Goal: Task Accomplishment & Management: Use online tool/utility

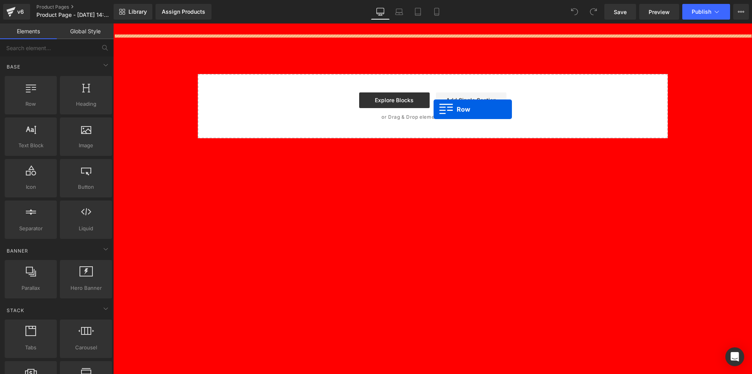
drag, startPoint x: 153, startPoint y: 125, endPoint x: 437, endPoint y: 106, distance: 284.5
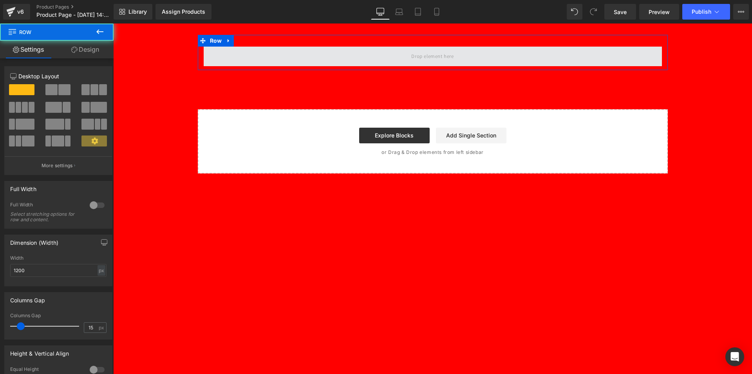
click at [325, 58] on span at bounding box center [433, 57] width 458 height 20
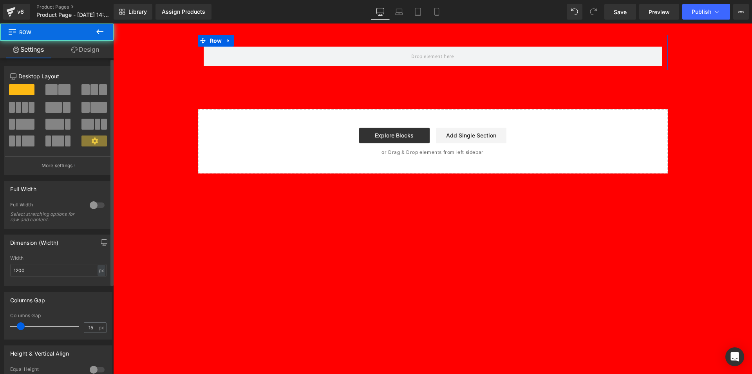
click at [53, 90] on span at bounding box center [51, 89] width 12 height 11
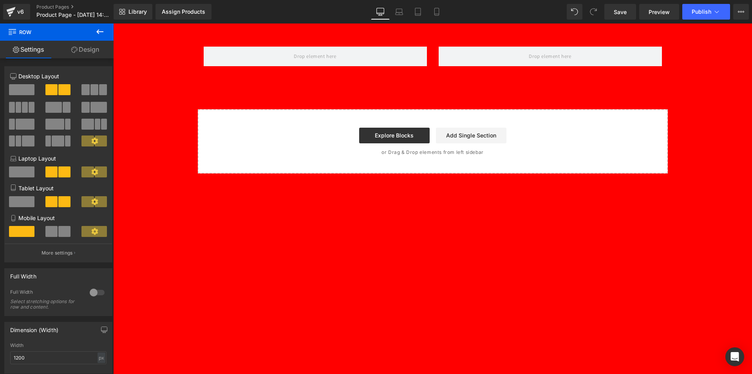
click at [99, 33] on icon at bounding box center [99, 31] width 9 height 9
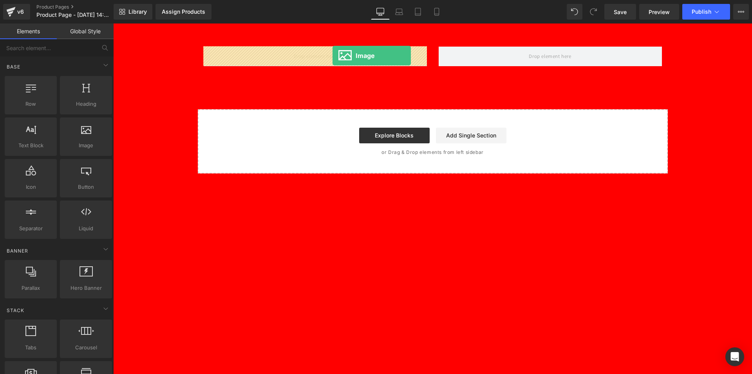
drag, startPoint x: 198, startPoint y: 172, endPoint x: 333, endPoint y: 55, distance: 178.0
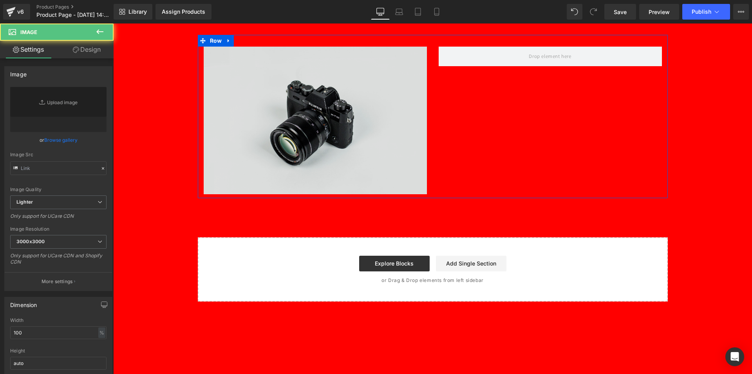
type input "//[DOMAIN_NAME][URL]"
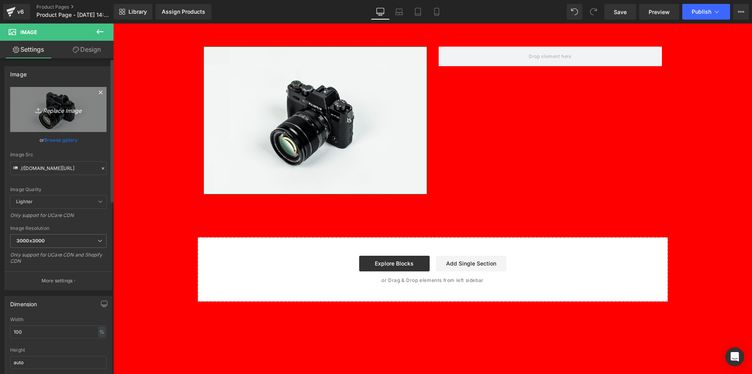
click at [35, 113] on icon at bounding box center [39, 111] width 8 height 8
type input "C:\fakepath\post-purchase.png"
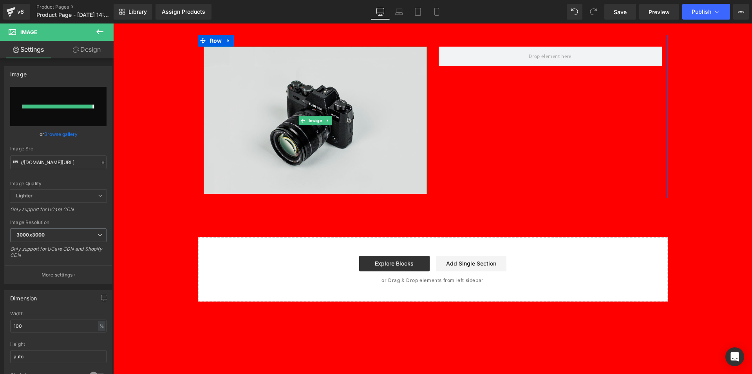
type input "[URL][DOMAIN_NAME]"
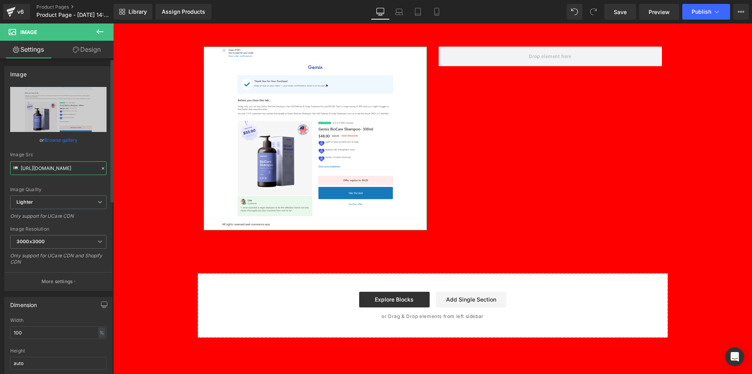
click at [51, 170] on input "[URL][DOMAIN_NAME]" at bounding box center [58, 168] width 96 height 14
